Goal: Find specific page/section: Find specific page/section

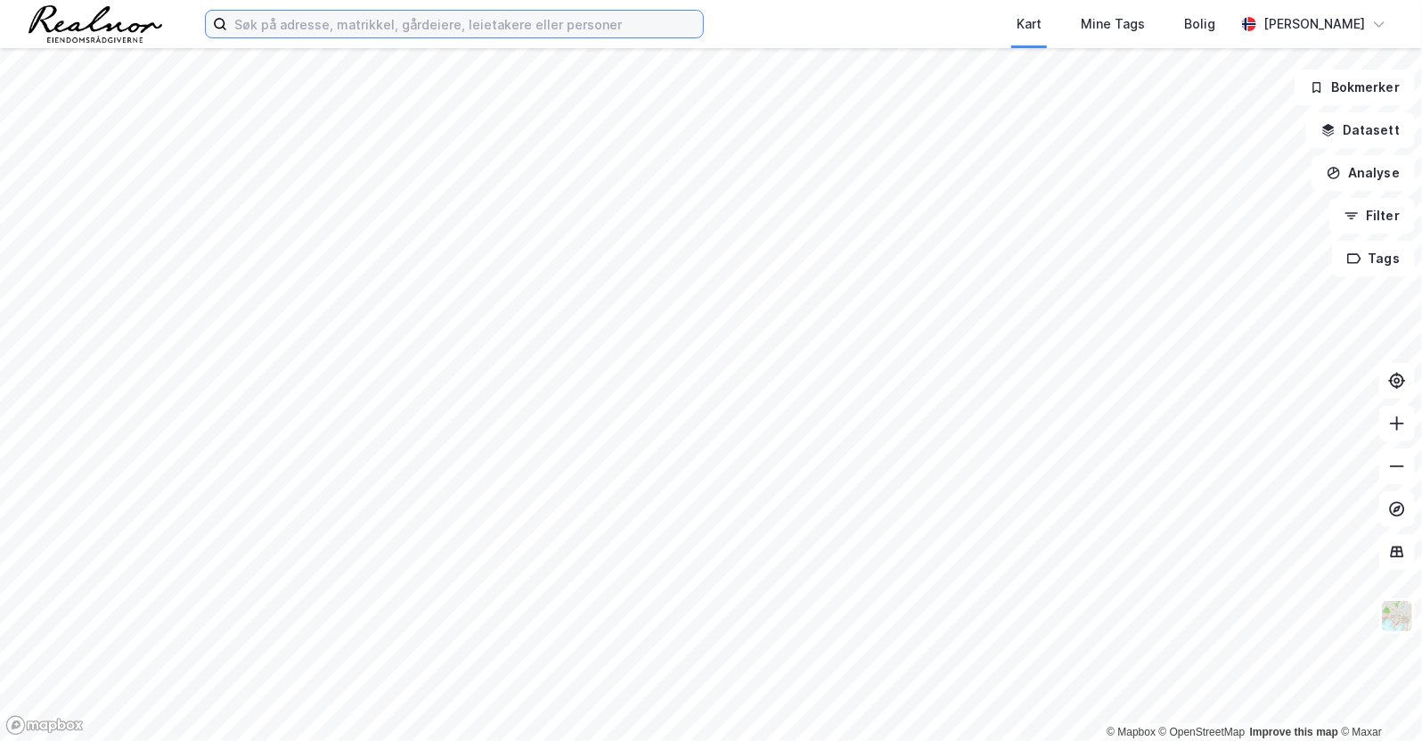
click at [276, 18] on input at bounding box center [465, 24] width 476 height 27
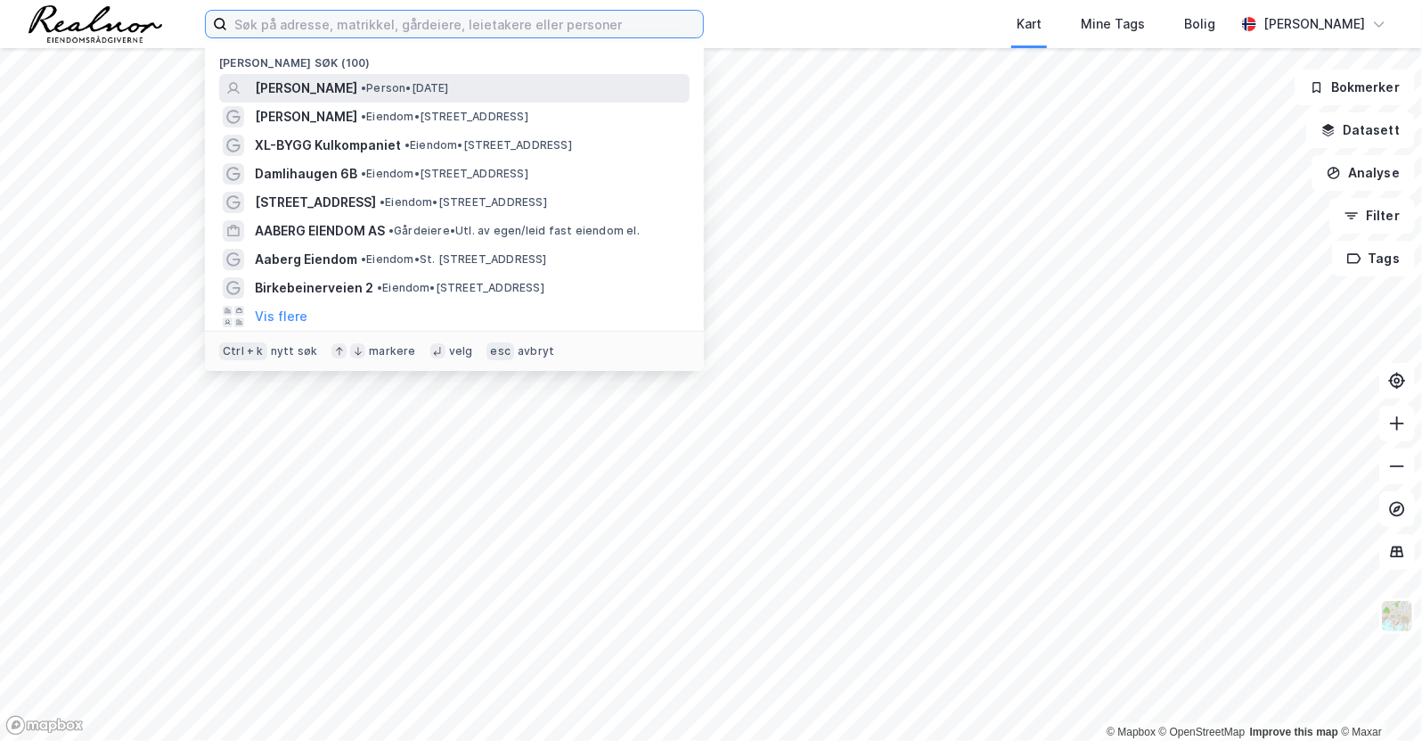
paste input "Dyrskuevegen 46, 2040 Kløfta"
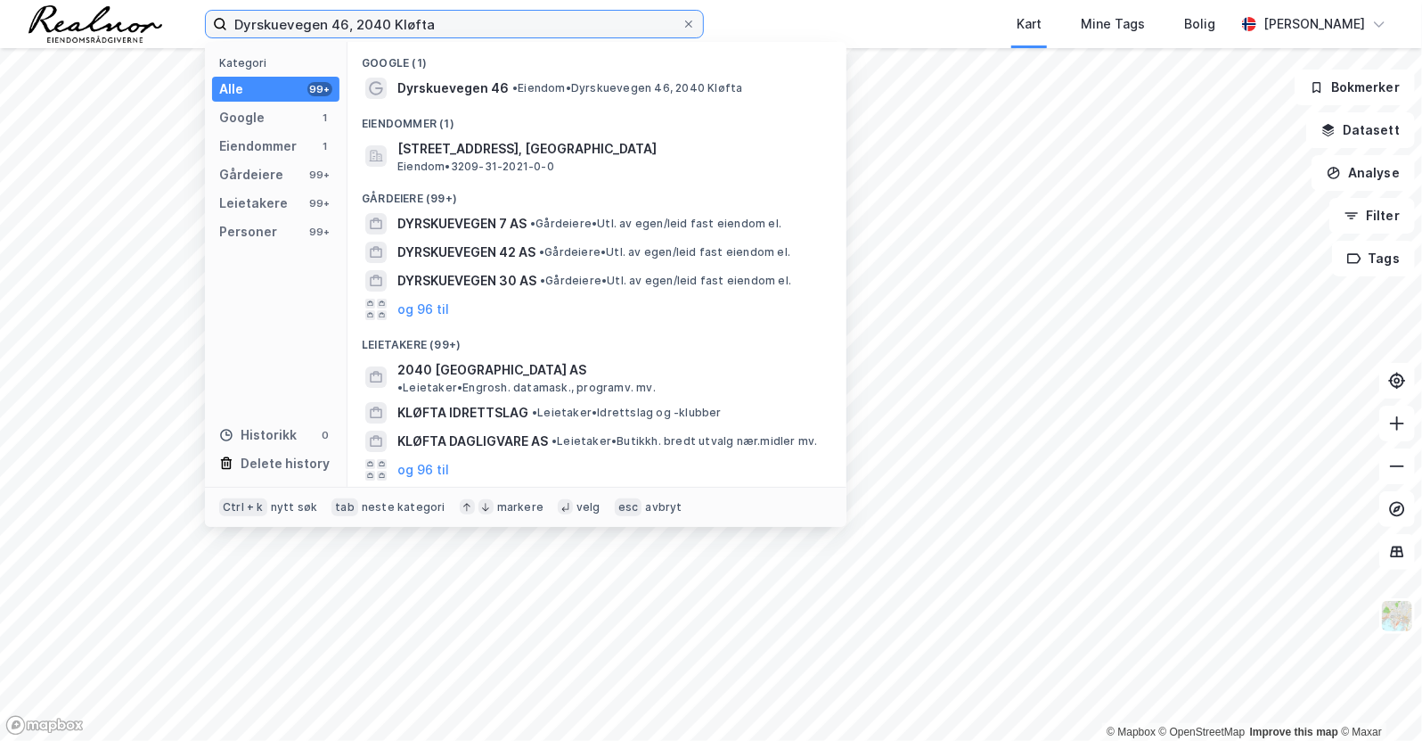
drag, startPoint x: 447, startPoint y: 26, endPoint x: 348, endPoint y: 37, distance: 100.4
click at [348, 37] on input "Dyrskuevegen 46, 2040 Kløfta" at bounding box center [454, 24] width 454 height 27
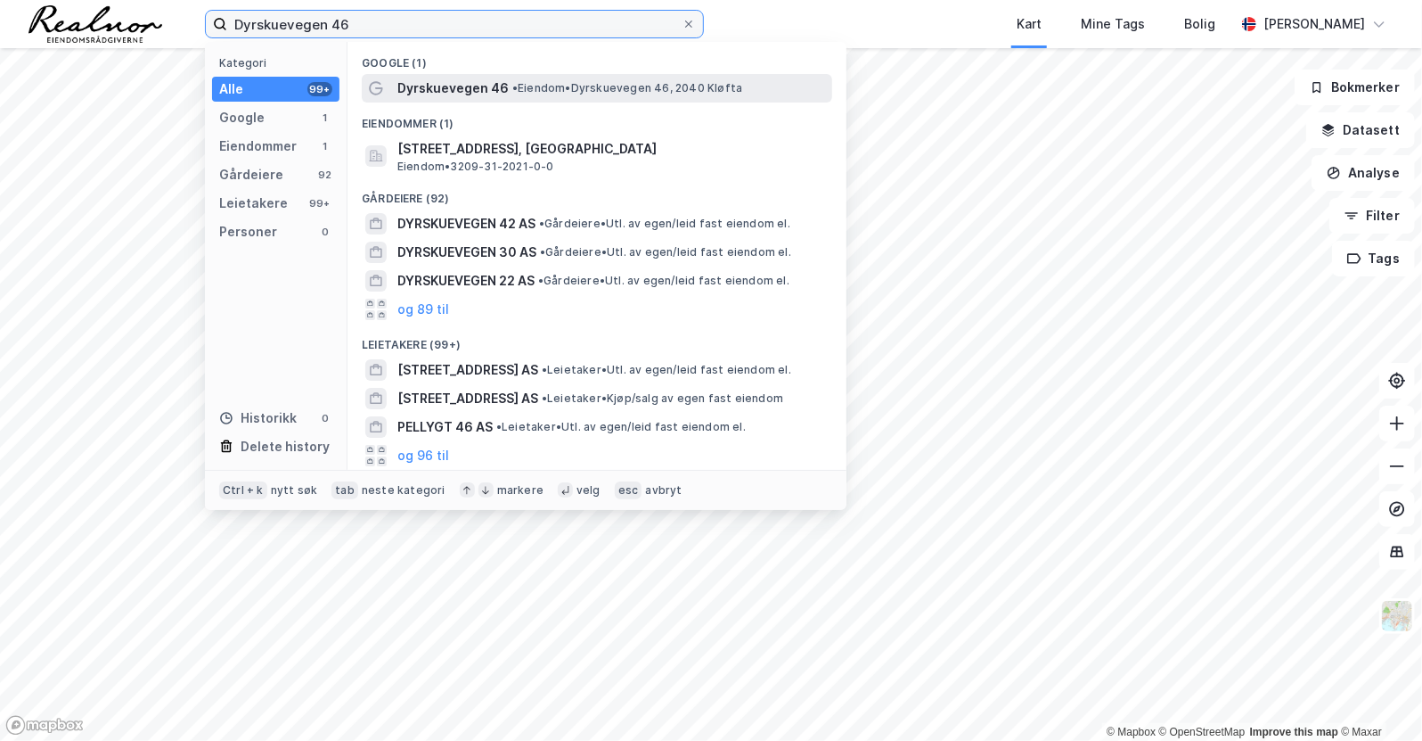
type input "Dyrskuevegen 46"
click at [463, 89] on span "Dyrskuevegen 46" at bounding box center [452, 88] width 111 height 21
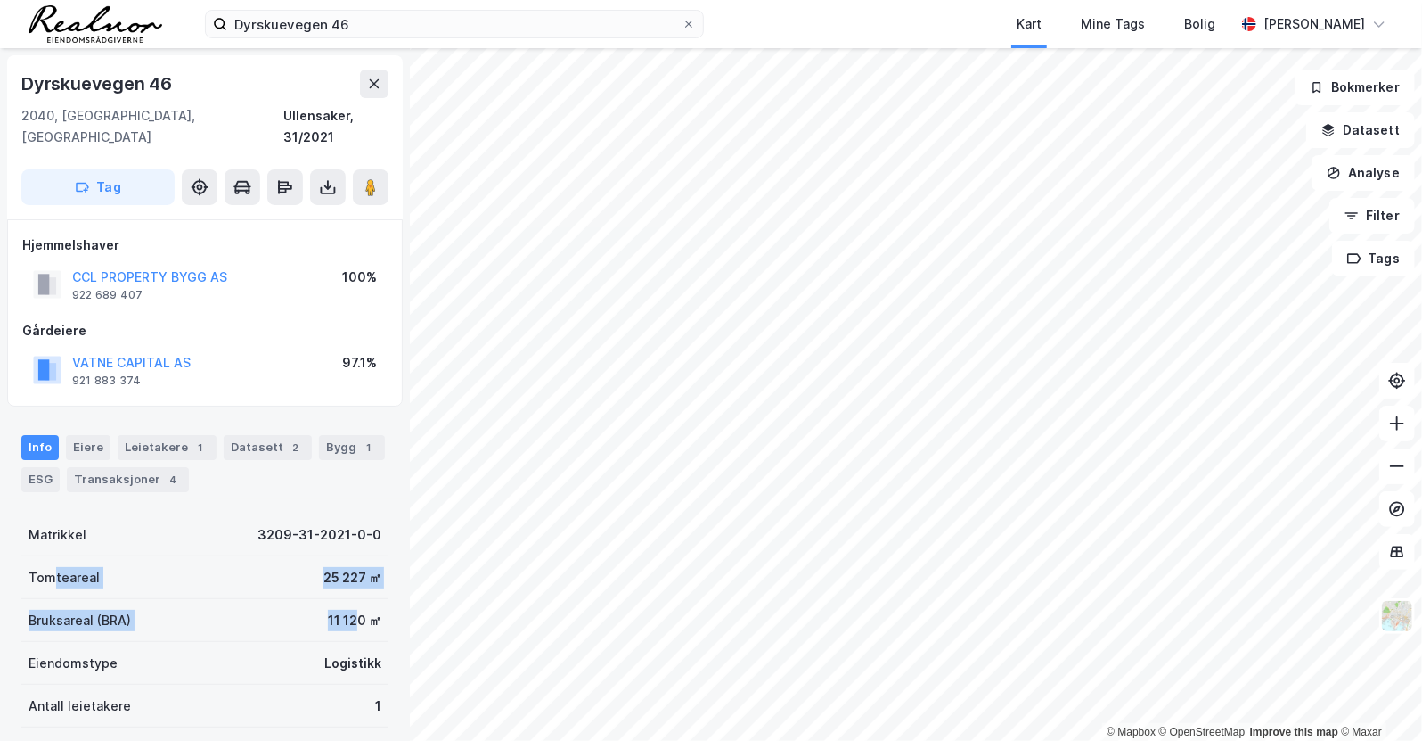
drag, startPoint x: 50, startPoint y: 540, endPoint x: 348, endPoint y: 593, distance: 302.4
click at [348, 593] on div "Matrikkel 3209-31-2021-0-0 Tomteareal 25 227 ㎡ Bruksareal (BRA) 11 120 ㎡ Eiendo…" at bounding box center [204, 684] width 367 height 342
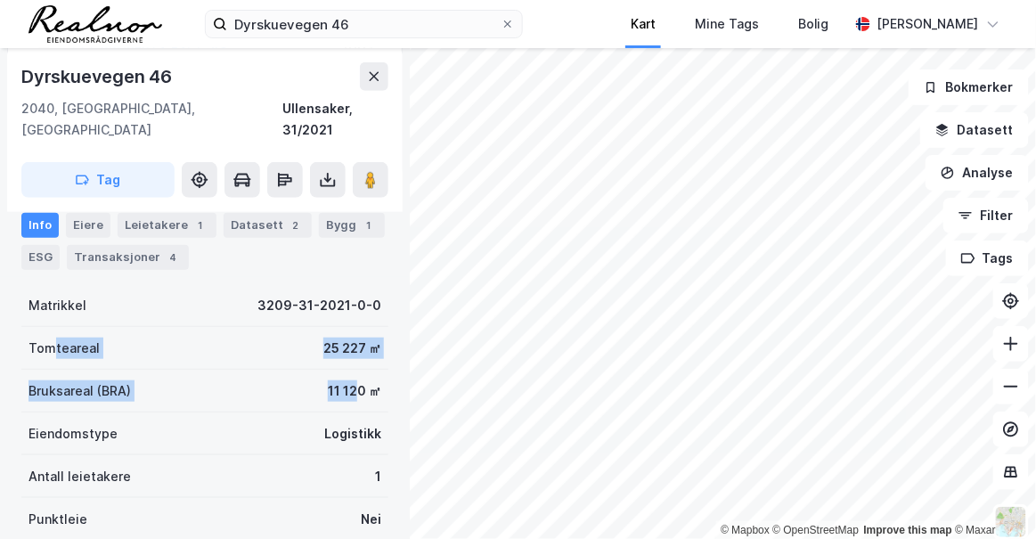
scroll to position [228, 0]
